Goal: Task Accomplishment & Management: Manage account settings

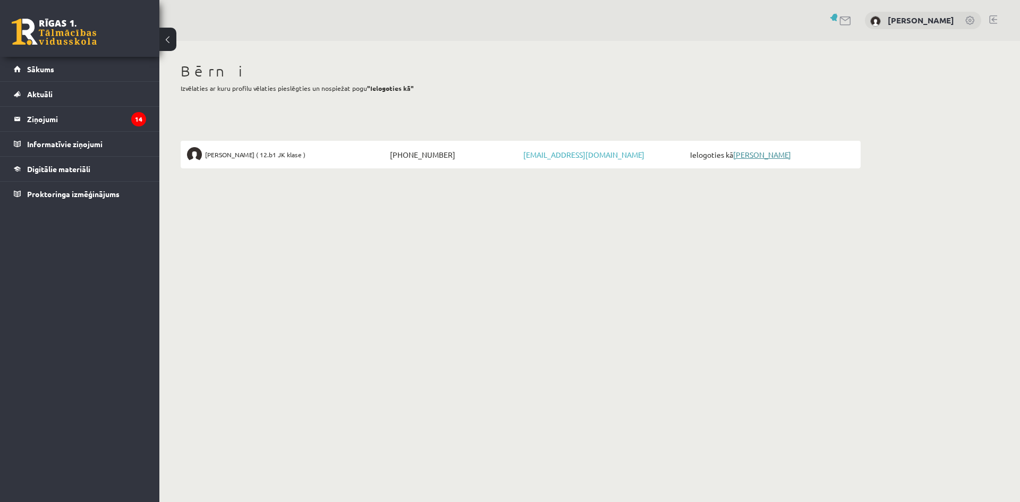
click at [756, 155] on link "[PERSON_NAME]" at bounding box center [762, 155] width 58 height 10
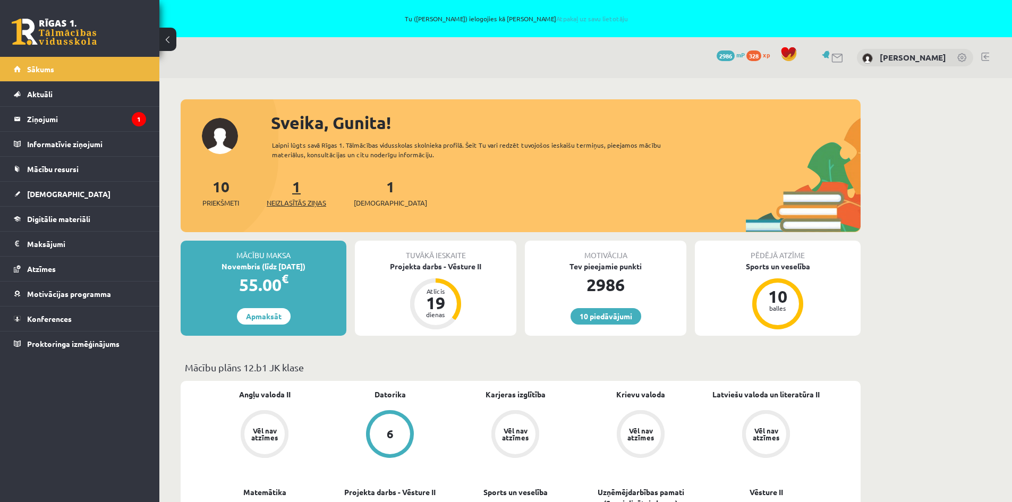
click at [302, 192] on link "1 Neizlasītās ziņas" at bounding box center [297, 192] width 60 height 31
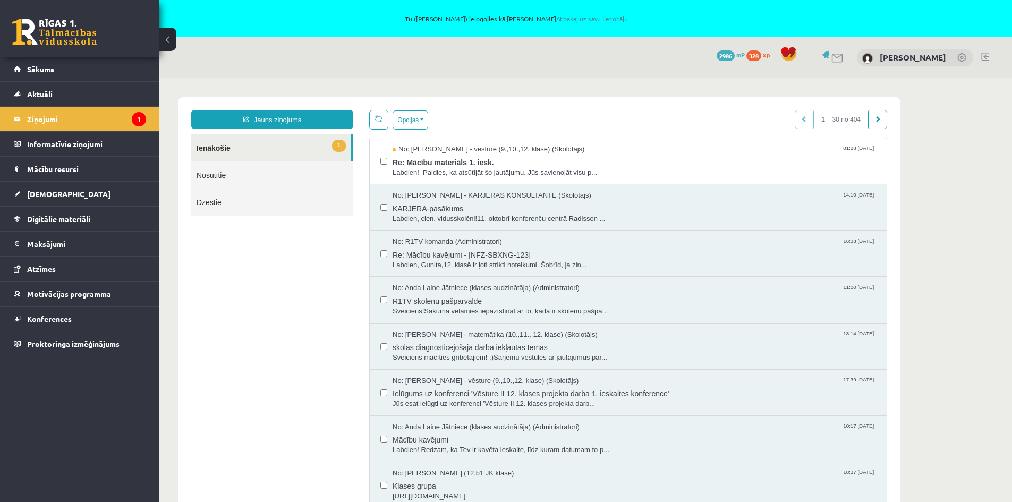
click at [590, 18] on link "Atpakaļ uz savu lietotāju" at bounding box center [592, 18] width 72 height 9
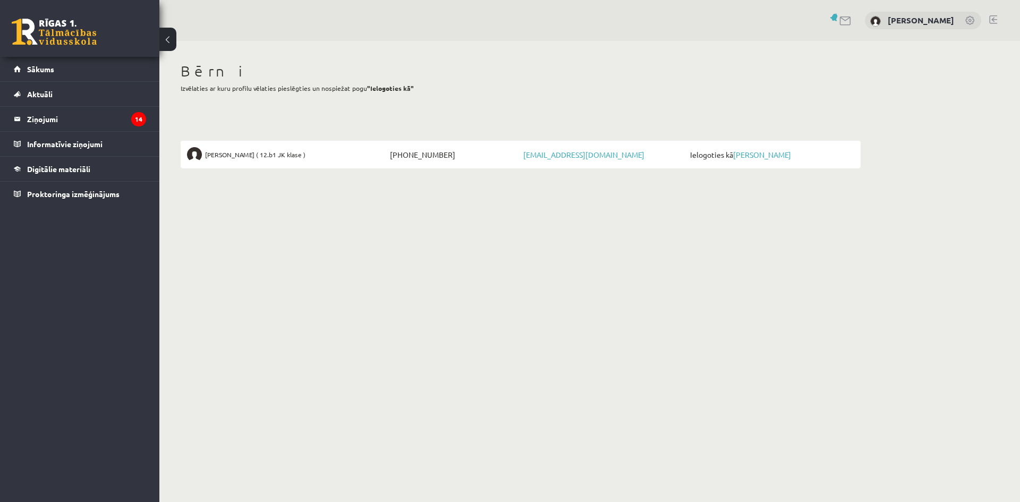
click at [992, 15] on link at bounding box center [994, 19] width 8 height 9
